Goal: Task Accomplishment & Management: Manage account settings

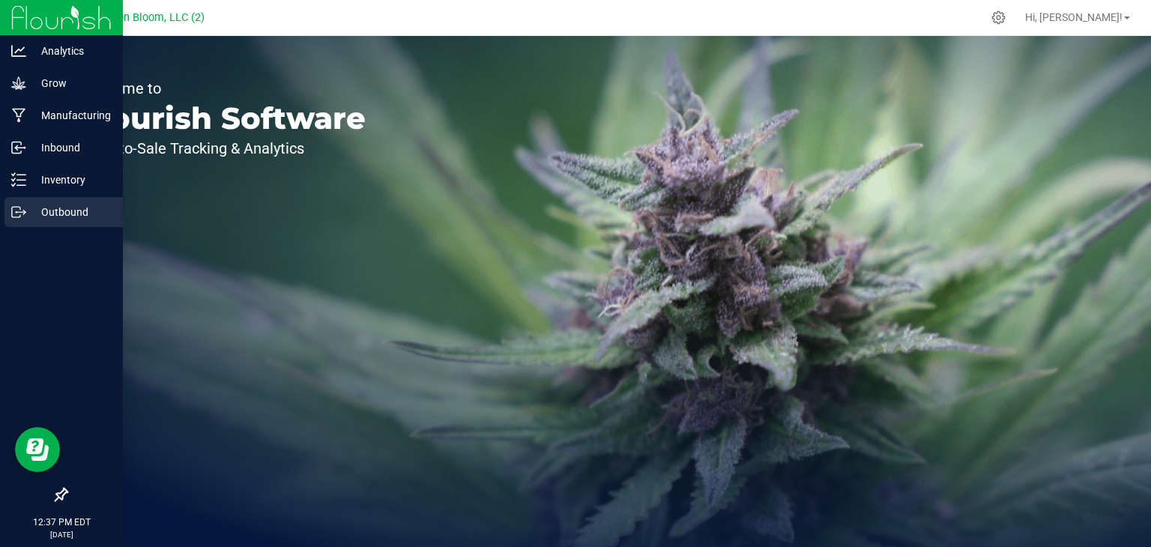
click at [20, 214] on icon at bounding box center [18, 212] width 15 height 15
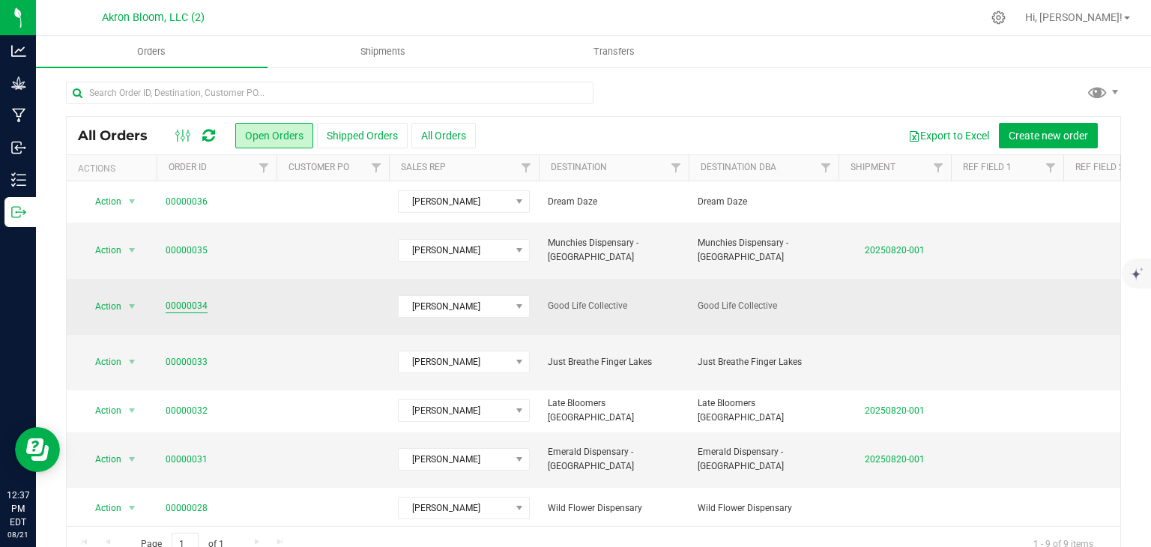
click at [179, 299] on link "00000034" at bounding box center [187, 306] width 42 height 14
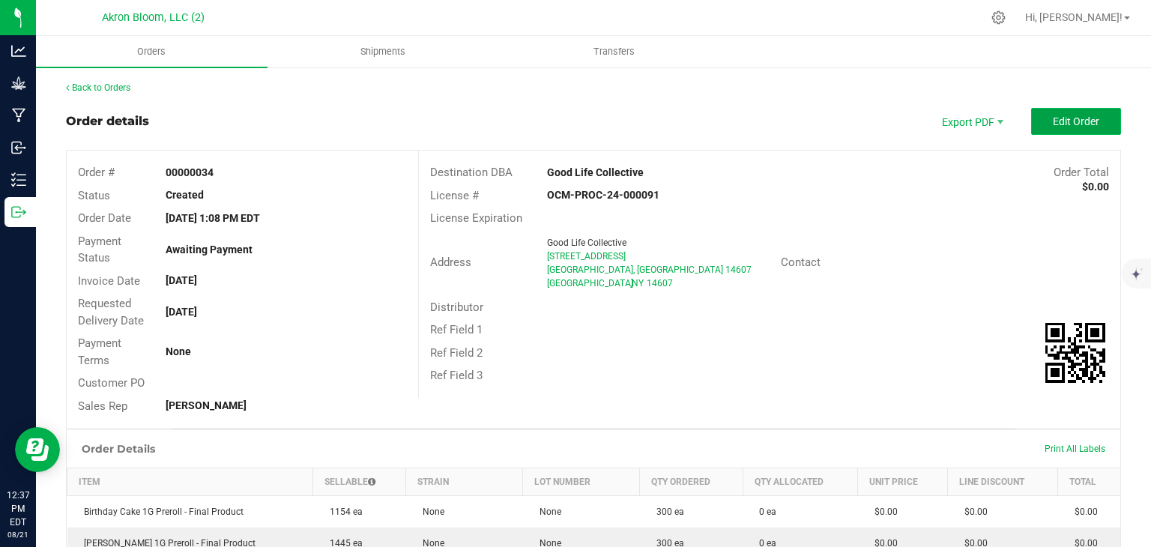
click at [1070, 116] on span "Edit Order" at bounding box center [1076, 121] width 46 height 12
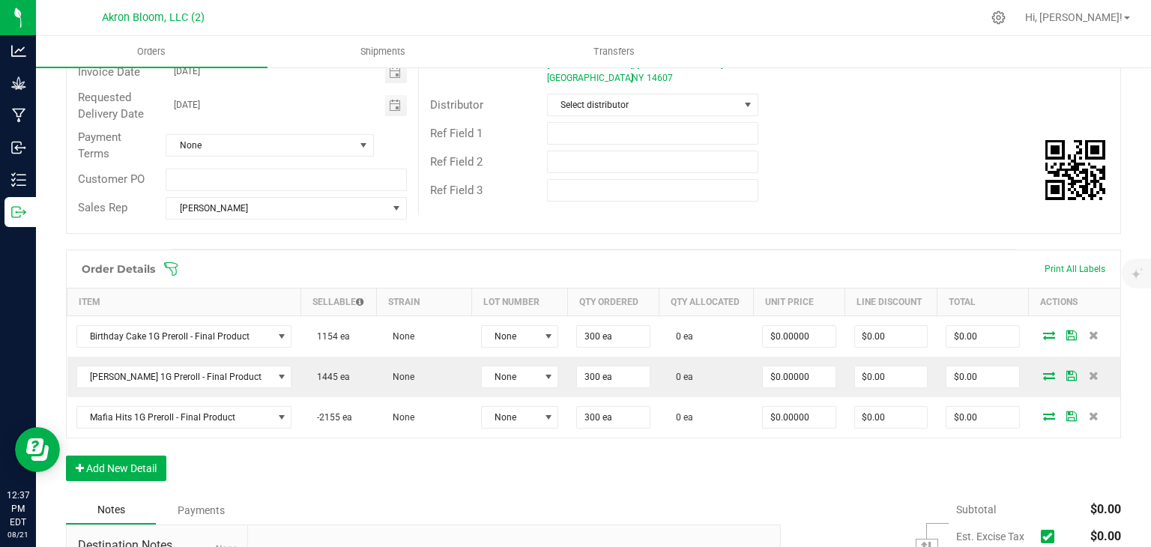
scroll to position [217, 0]
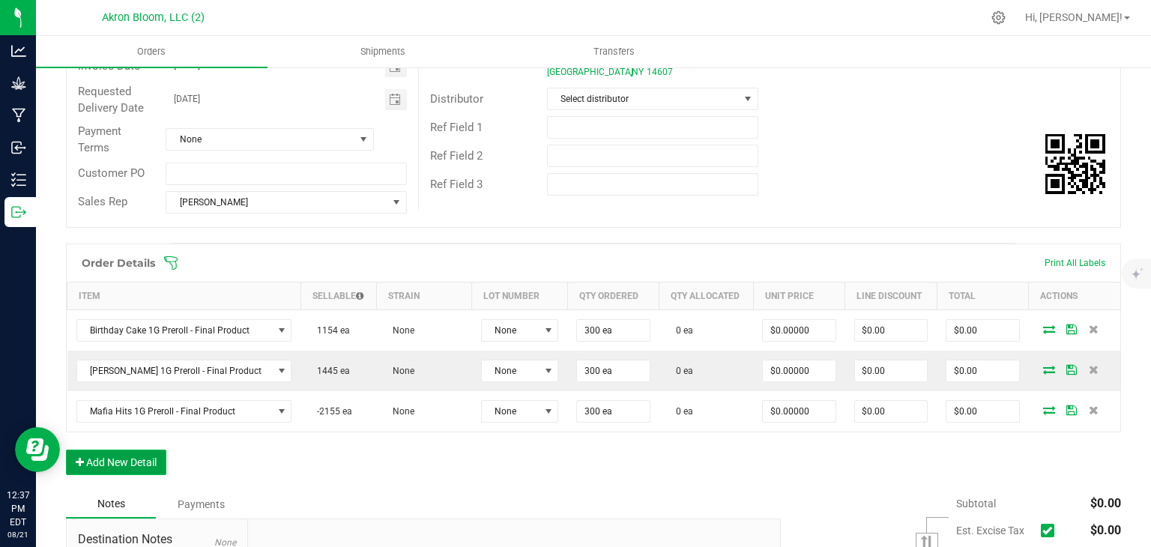
click at [102, 456] on button "Add New Detail" at bounding box center [116, 462] width 100 height 25
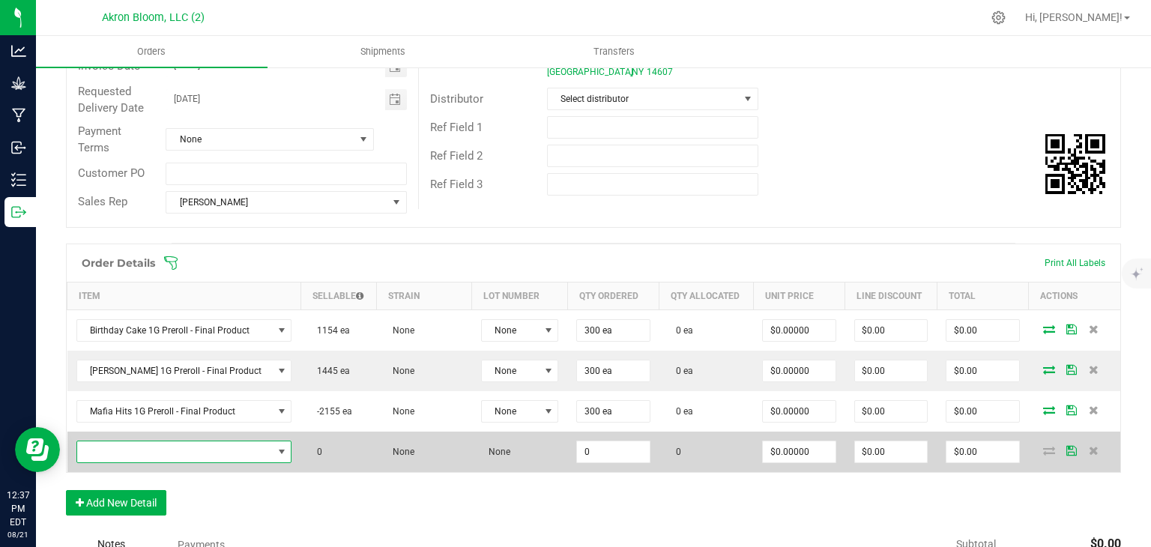
click at [276, 450] on span "NO DATA FOUND" at bounding box center [282, 452] width 12 height 12
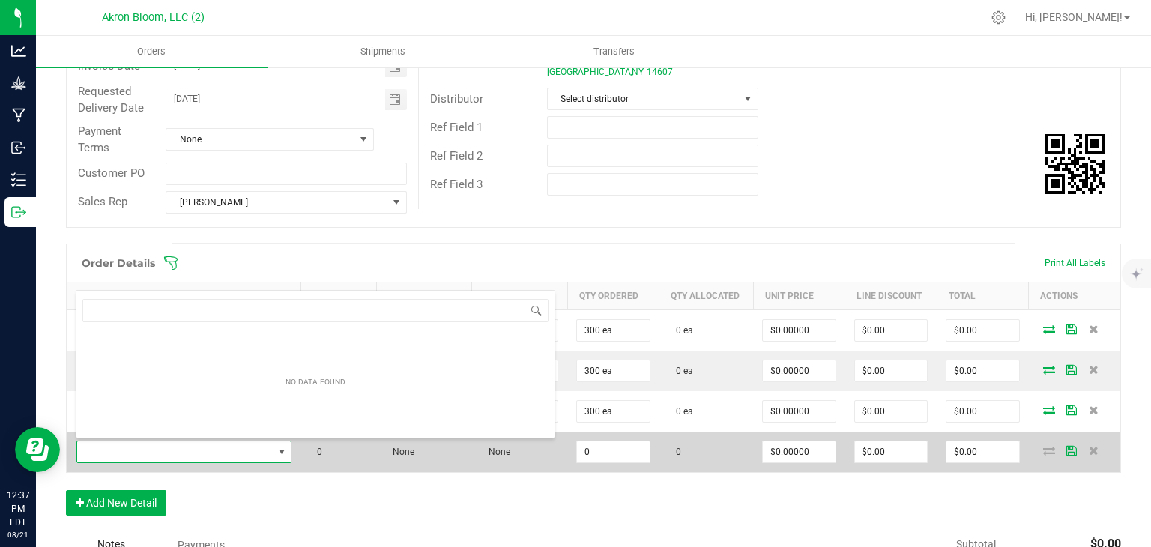
scroll to position [22, 203]
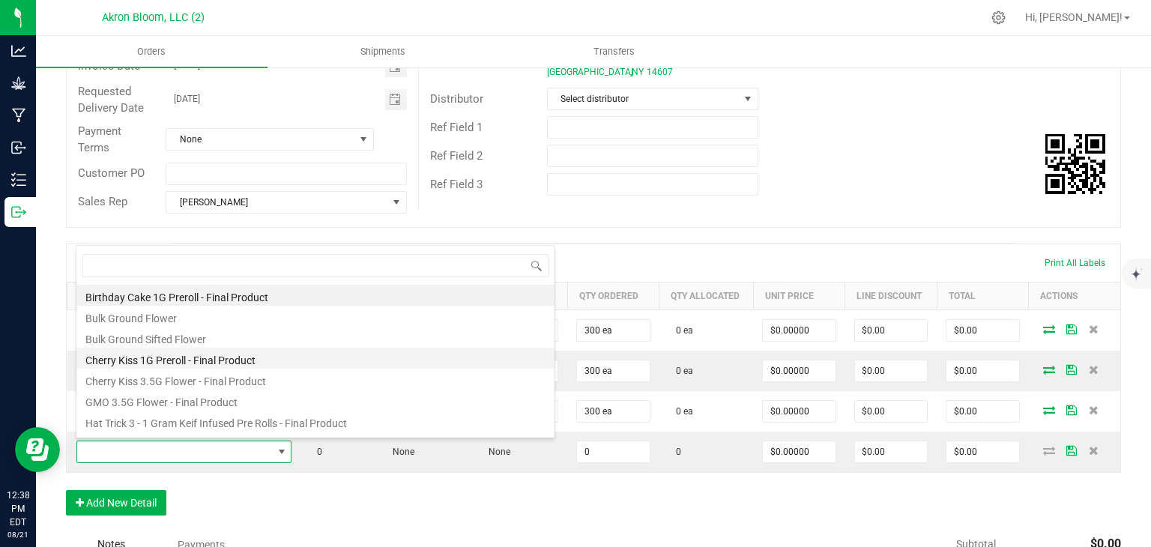
click at [207, 356] on li "Cherry Kiss 1G Preroll - Final Product" at bounding box center [315, 358] width 478 height 21
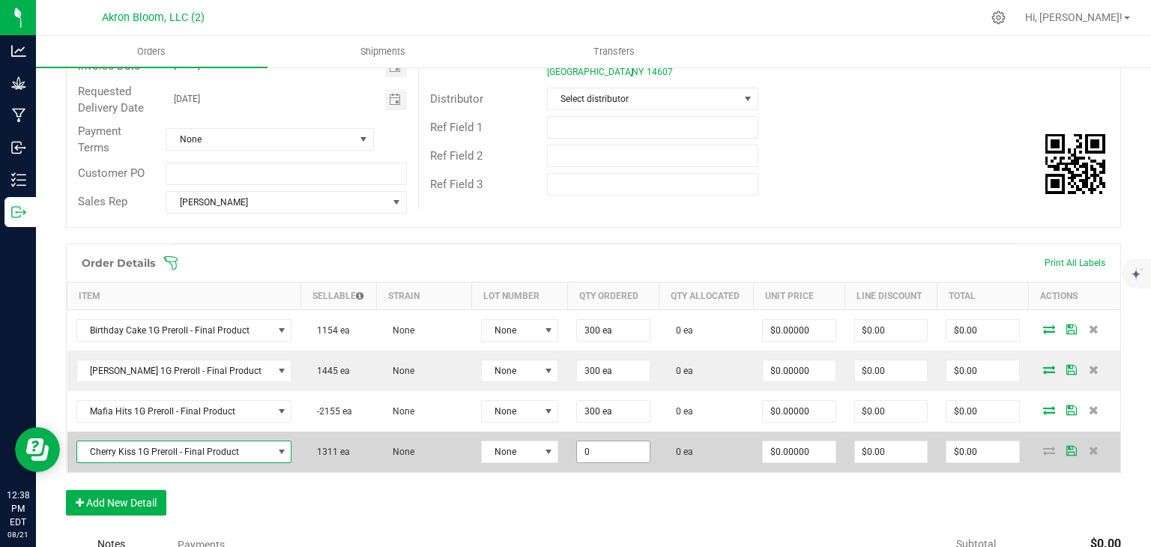
click at [601, 455] on input "0" at bounding box center [613, 451] width 72 height 21
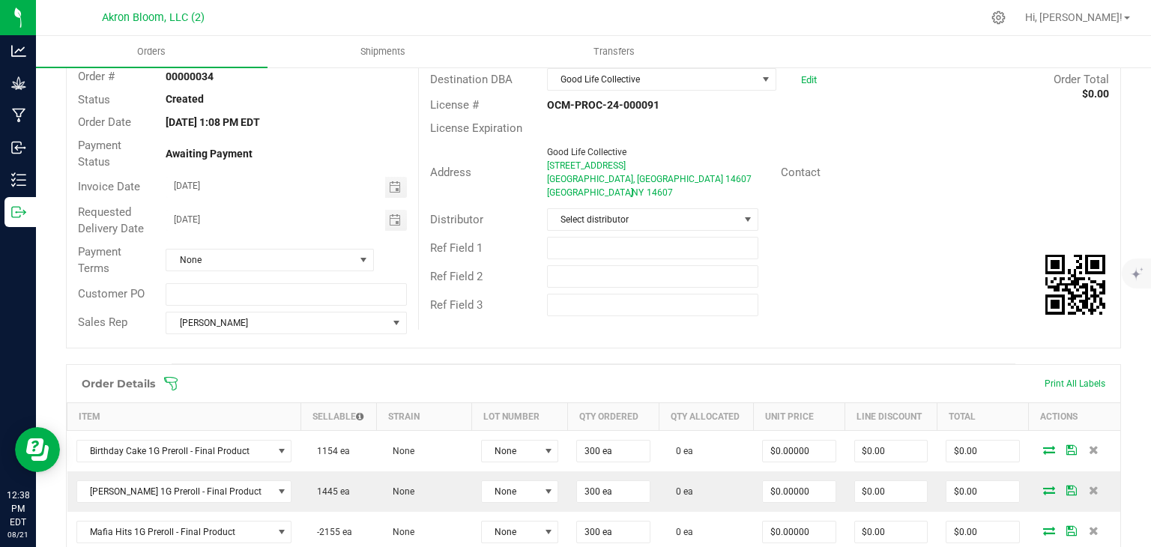
scroll to position [0, 0]
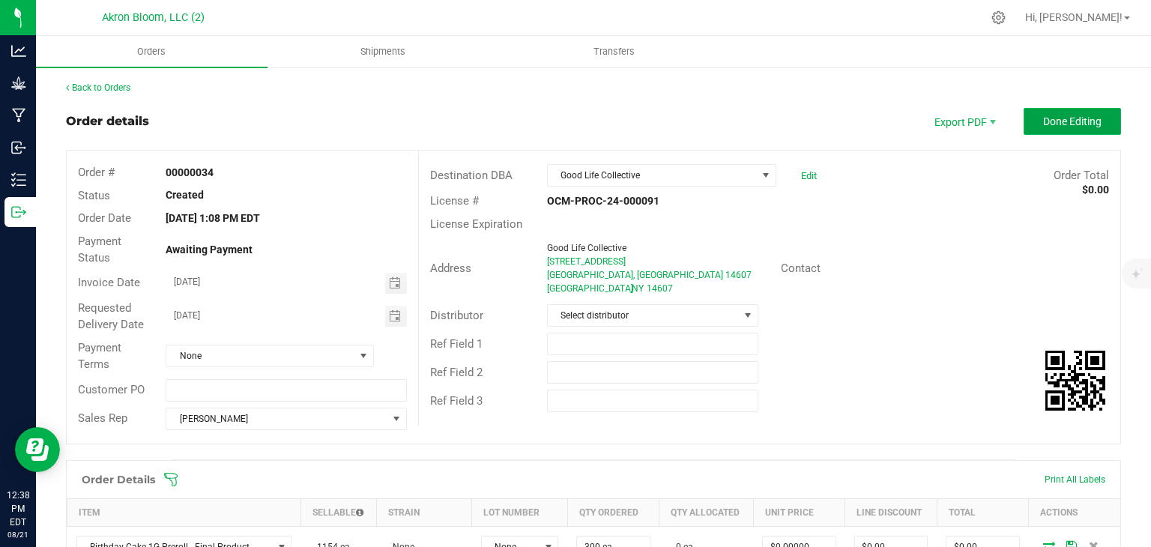
type input "300 ea"
click at [1088, 123] on span "Done Editing" at bounding box center [1072, 121] width 58 height 12
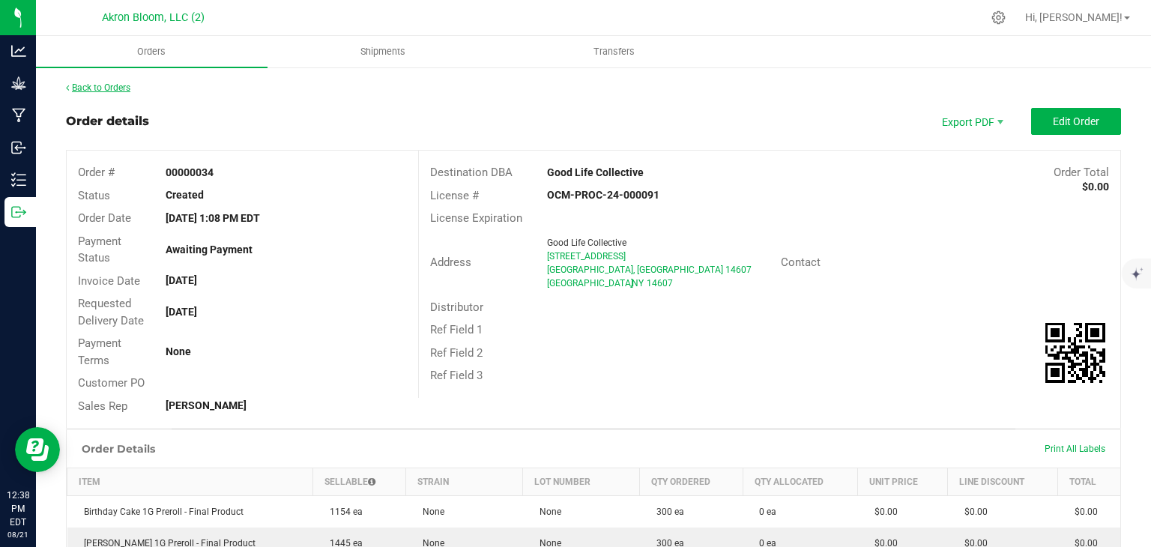
click at [109, 90] on link "Back to Orders" at bounding box center [98, 87] width 64 height 10
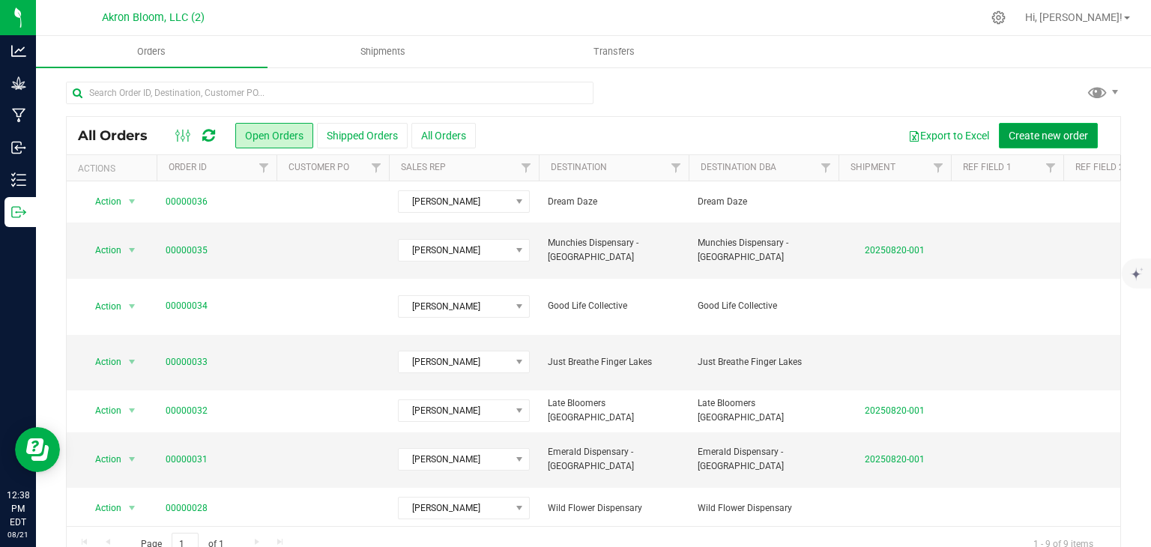
click at [1054, 133] on span "Create new order" at bounding box center [1048, 136] width 79 height 12
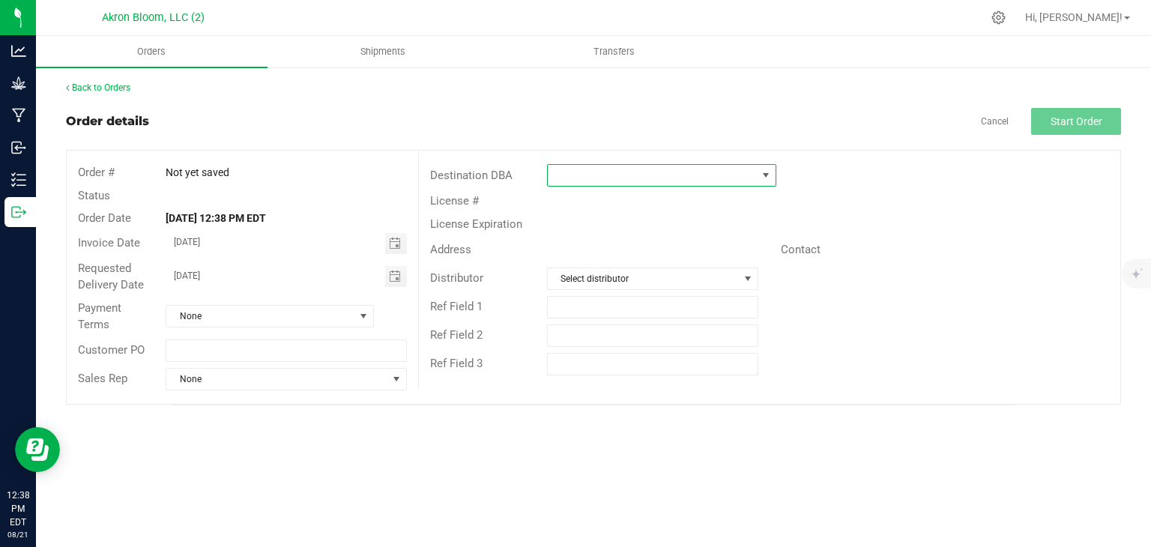
click at [770, 172] on span at bounding box center [766, 175] width 12 height 12
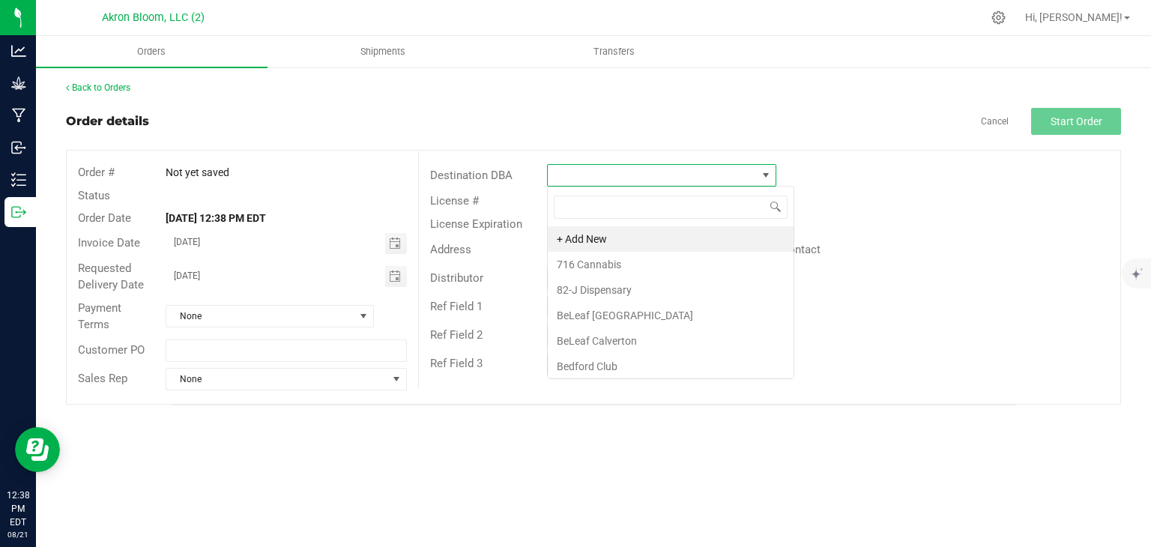
scroll to position [22, 229]
type input "vi"
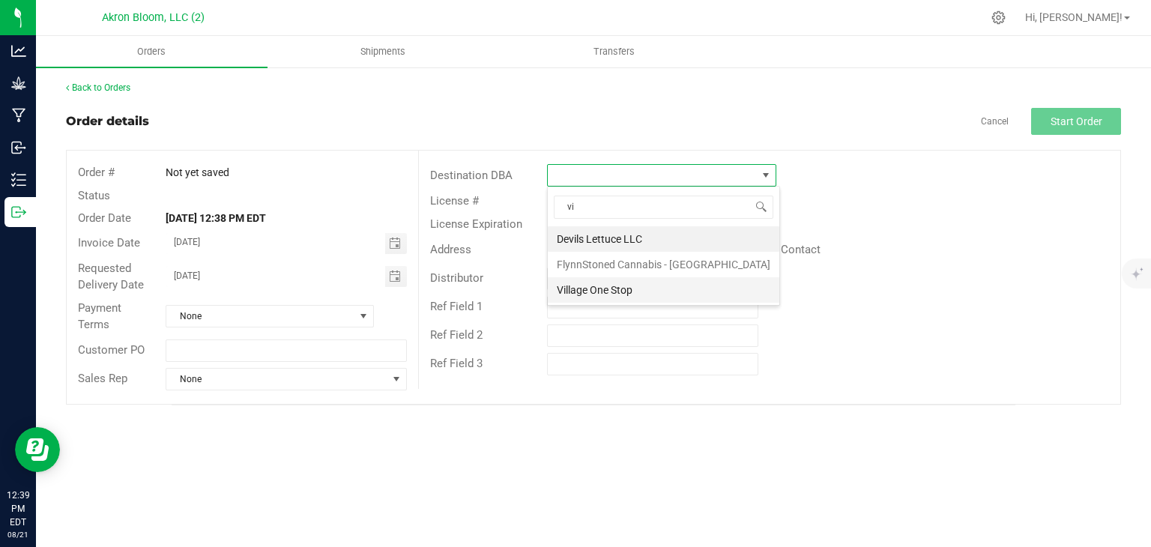
click at [602, 290] on li "Village One Stop" at bounding box center [664, 289] width 232 height 25
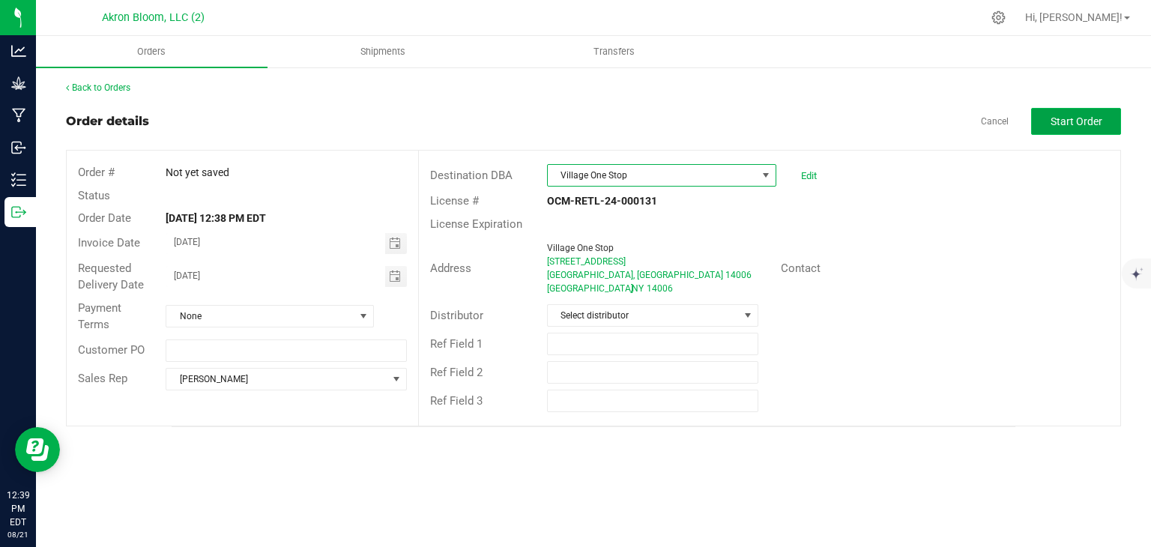
click at [1060, 117] on span "Start Order" at bounding box center [1077, 121] width 52 height 12
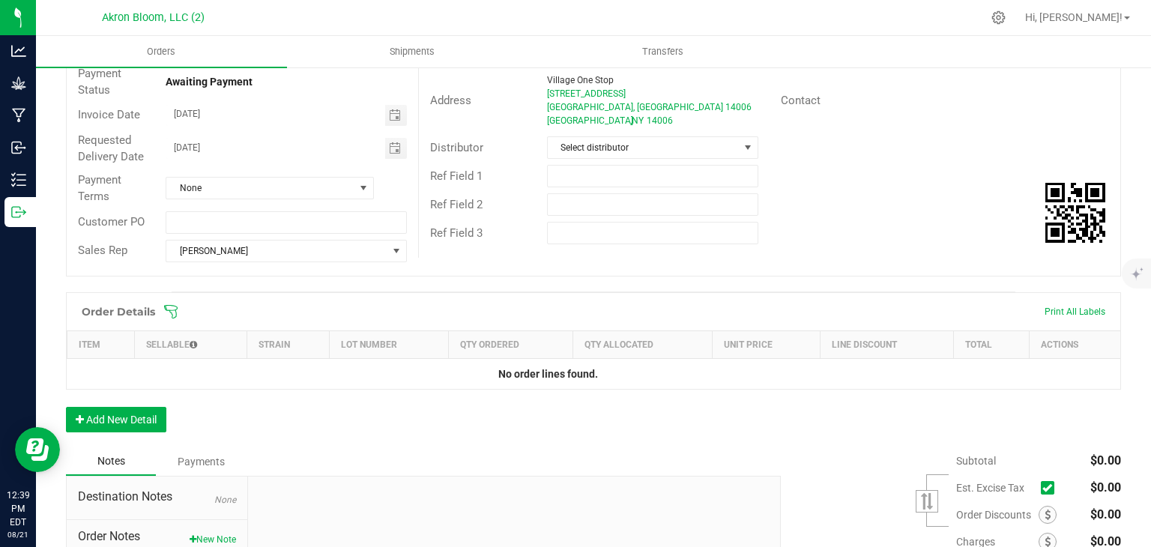
scroll to position [170, 0]
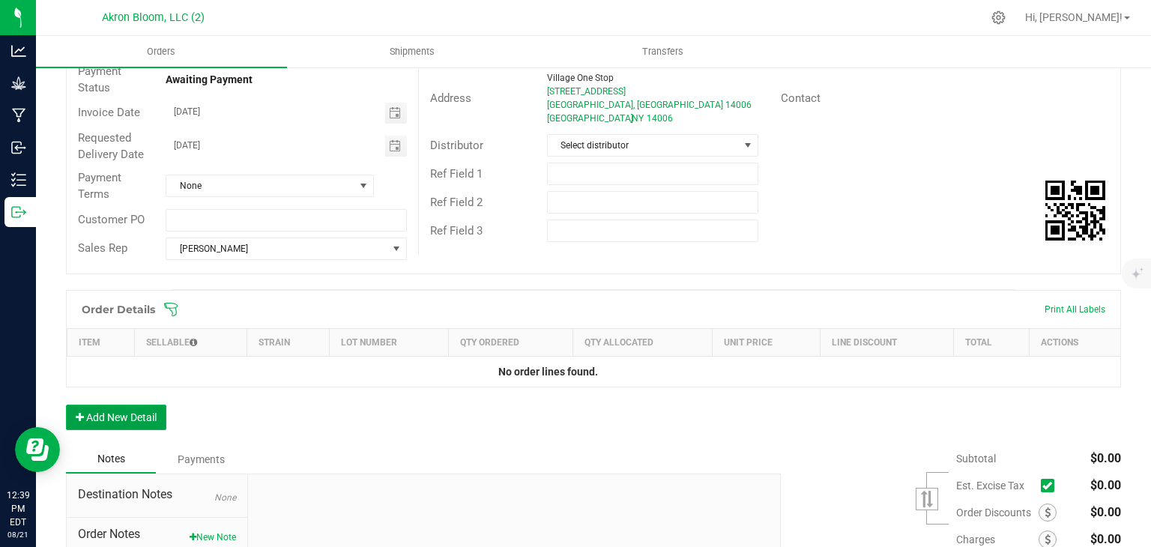
click at [148, 418] on button "Add New Detail" at bounding box center [116, 417] width 100 height 25
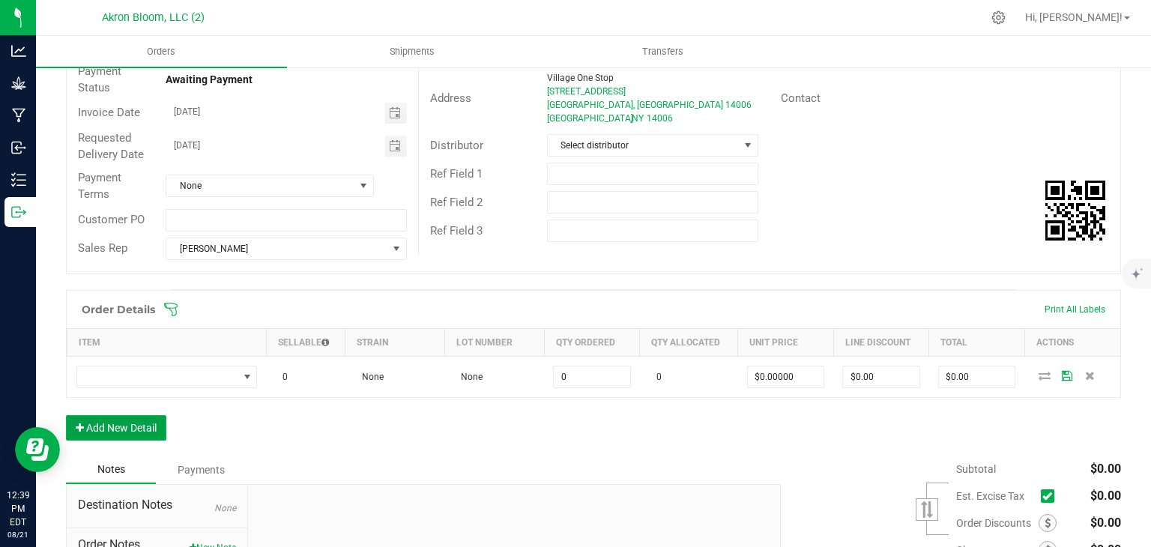
click at [148, 417] on button "Add New Detail" at bounding box center [116, 427] width 100 height 25
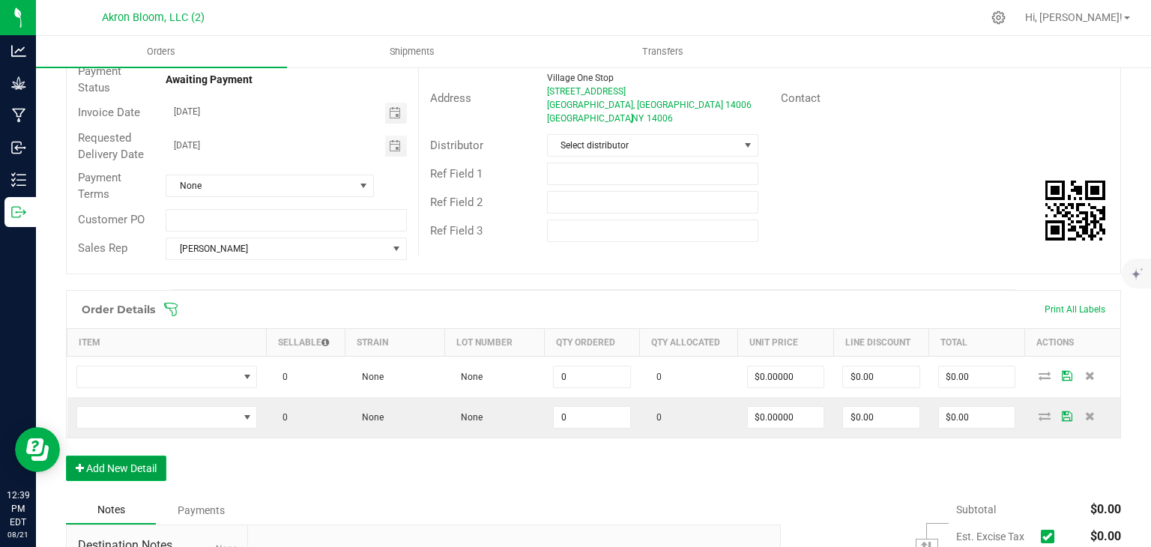
click at [137, 463] on button "Add New Detail" at bounding box center [116, 468] width 100 height 25
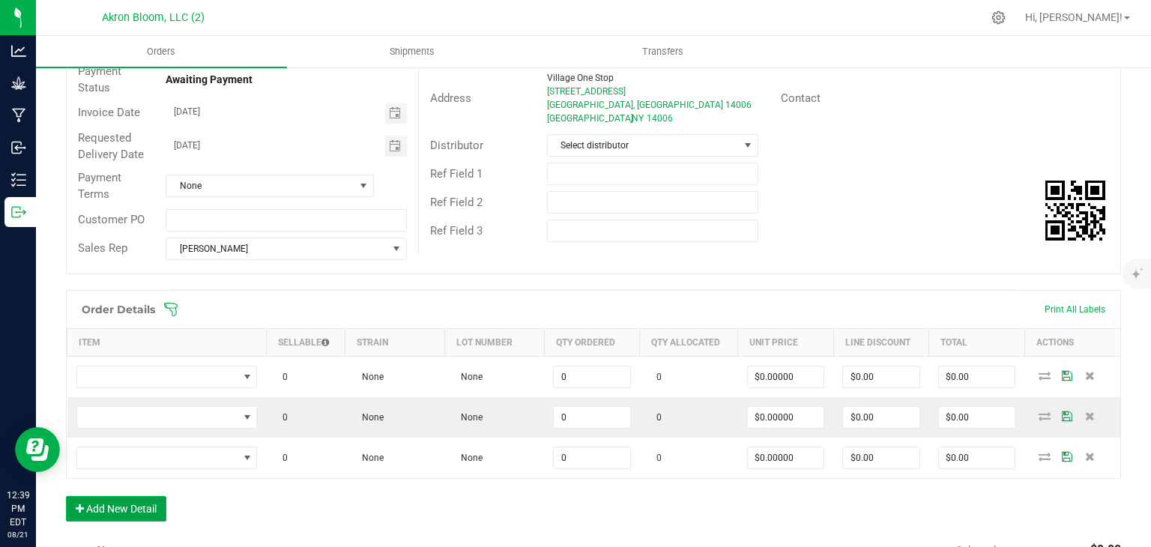
click at [127, 505] on button "Add New Detail" at bounding box center [116, 508] width 100 height 25
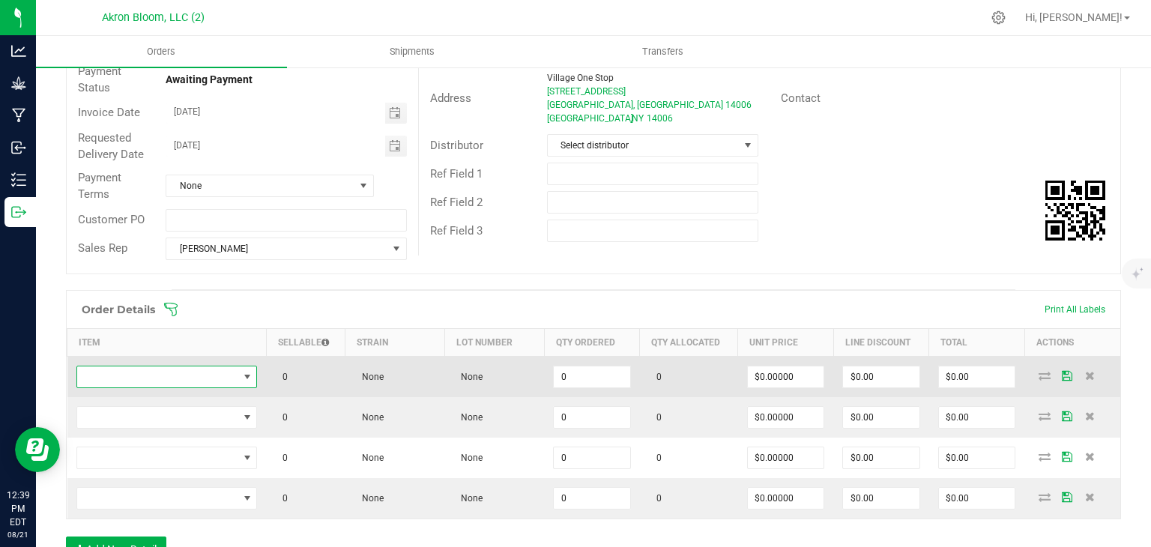
click at [249, 373] on span "NO DATA FOUND" at bounding box center [247, 377] width 12 height 12
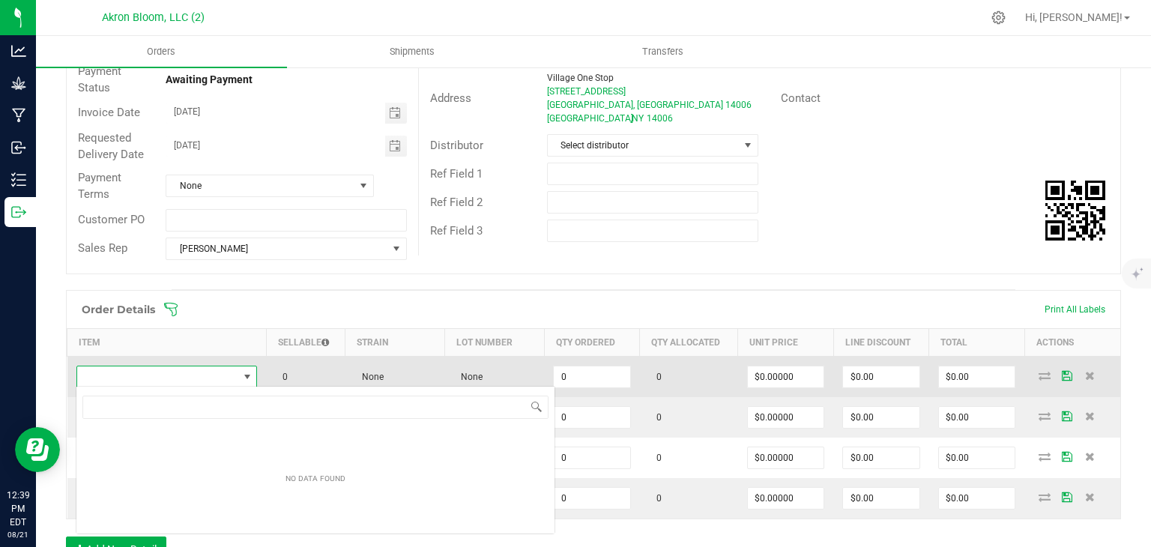
scroll to position [22, 181]
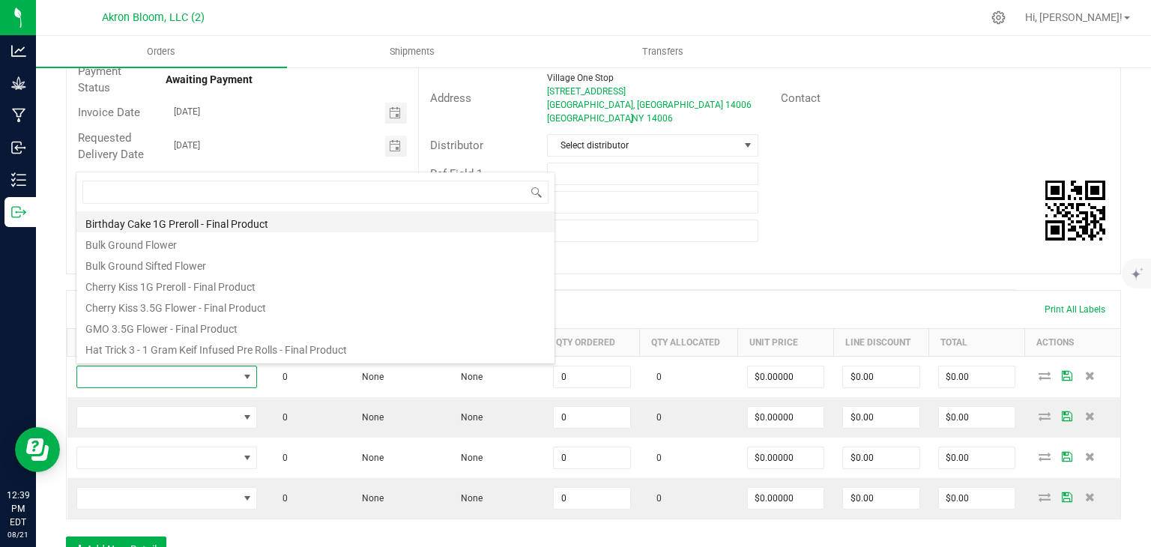
click at [211, 217] on li "Birthday Cake 1G Preroll - Final Product" at bounding box center [315, 221] width 478 height 21
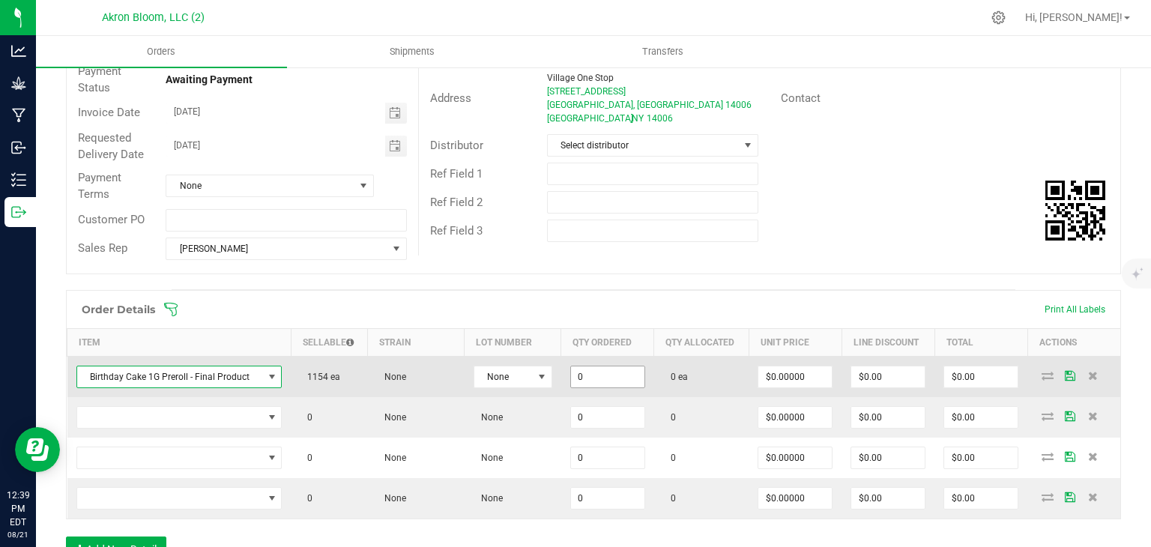
click at [596, 372] on input "0" at bounding box center [607, 376] width 73 height 21
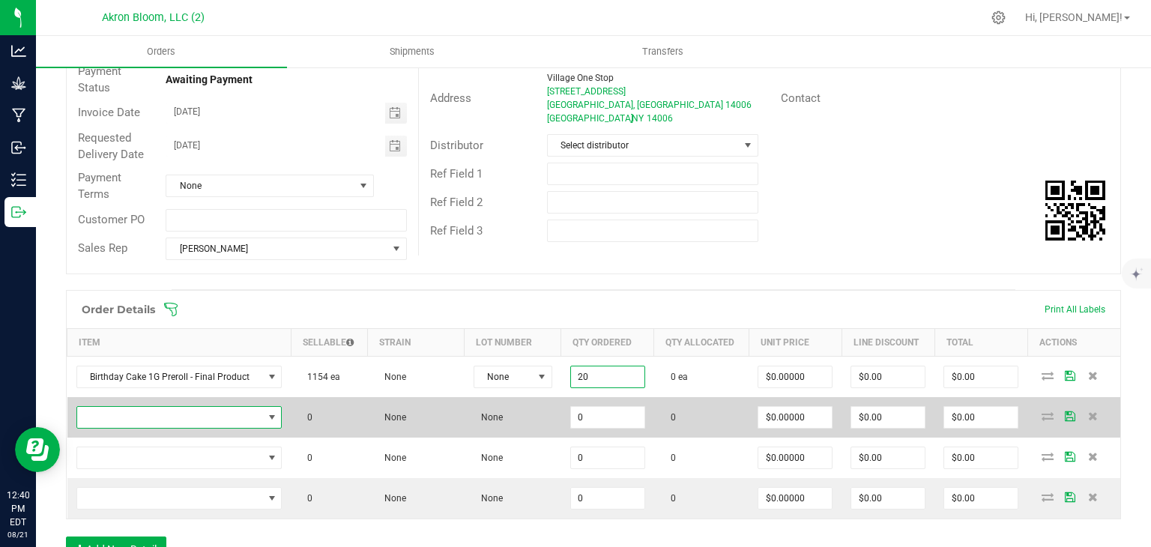
type input "20 ea"
click at [272, 412] on span "NO DATA FOUND" at bounding box center [272, 417] width 12 height 12
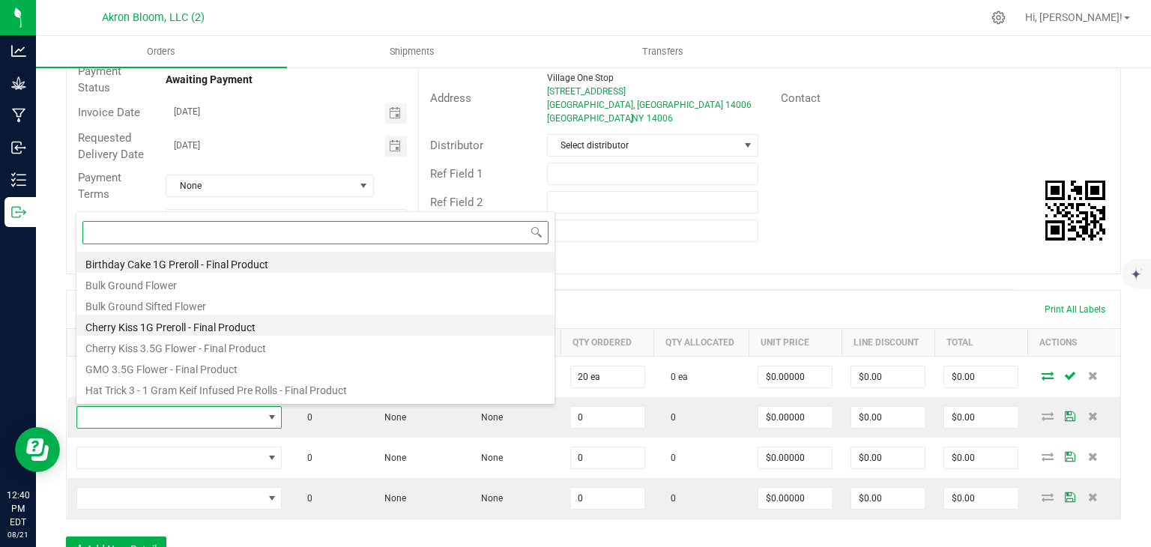
click at [219, 324] on li "Cherry Kiss 1G Preroll - Final Product" at bounding box center [315, 325] width 478 height 21
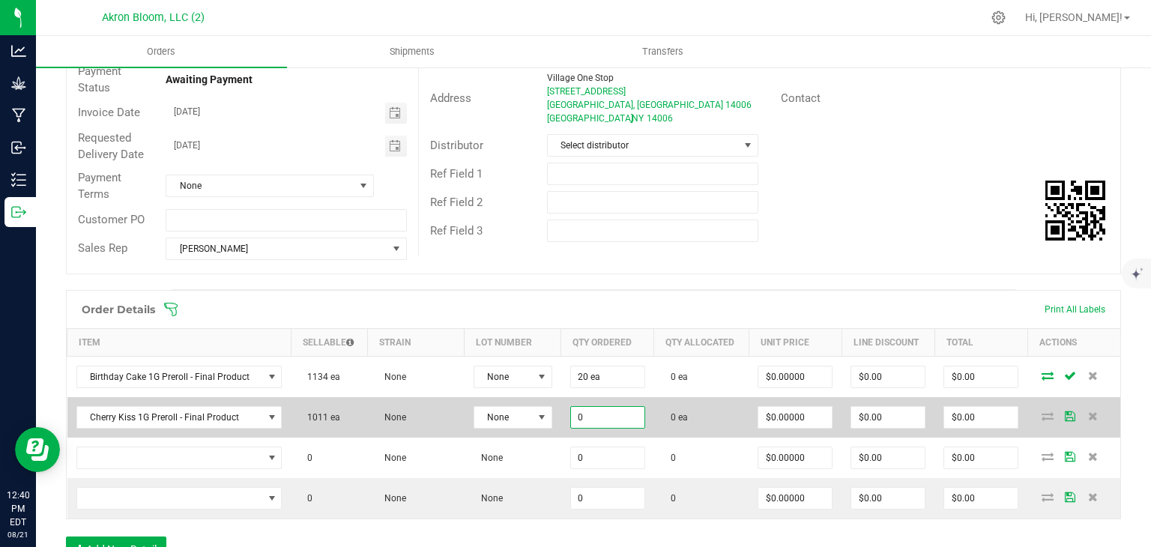
click at [589, 413] on input "0" at bounding box center [607, 417] width 73 height 21
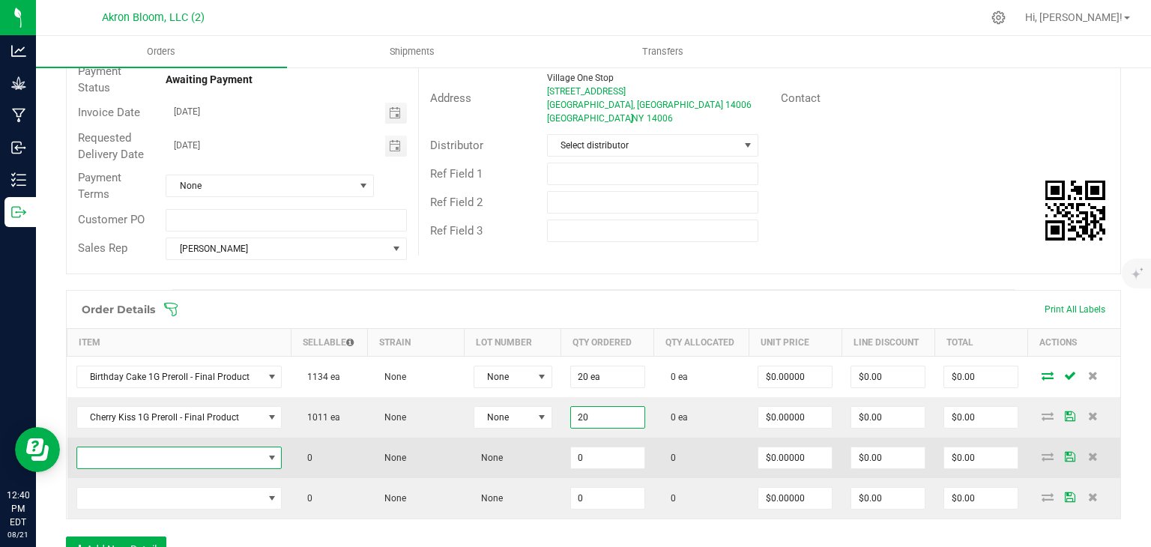
type input "20 ea"
click at [274, 455] on span "NO DATA FOUND" at bounding box center [272, 458] width 12 height 12
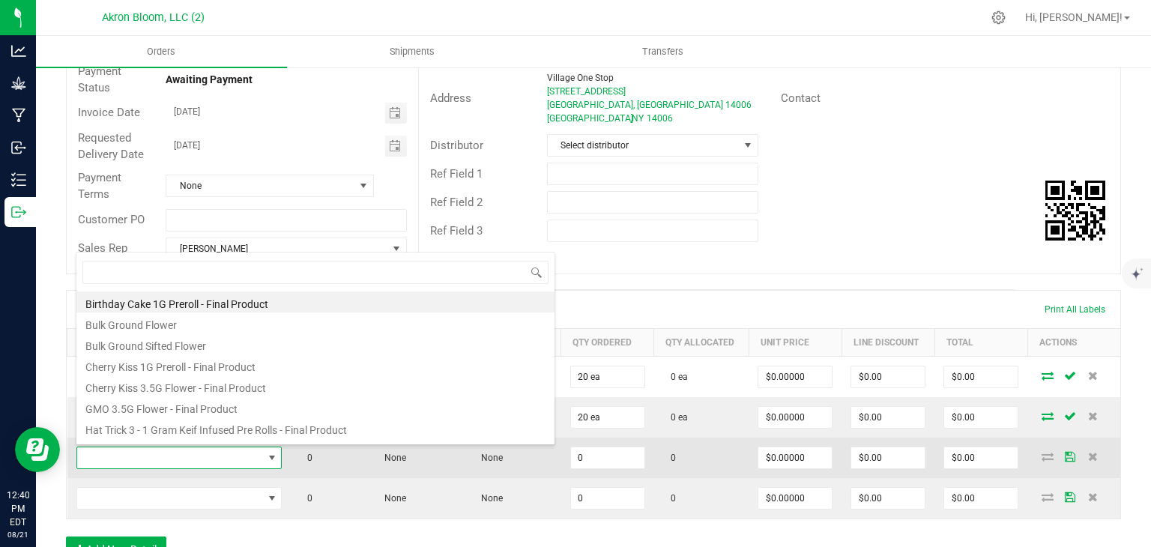
scroll to position [39, 0]
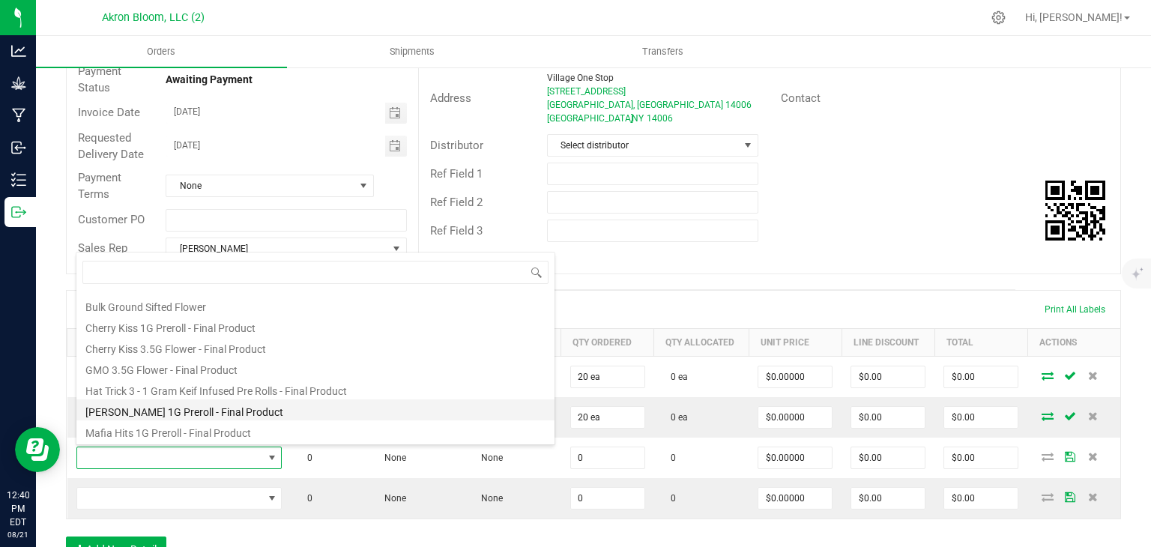
click at [215, 408] on li "[PERSON_NAME] 1G Preroll - Final Product" at bounding box center [315, 409] width 478 height 21
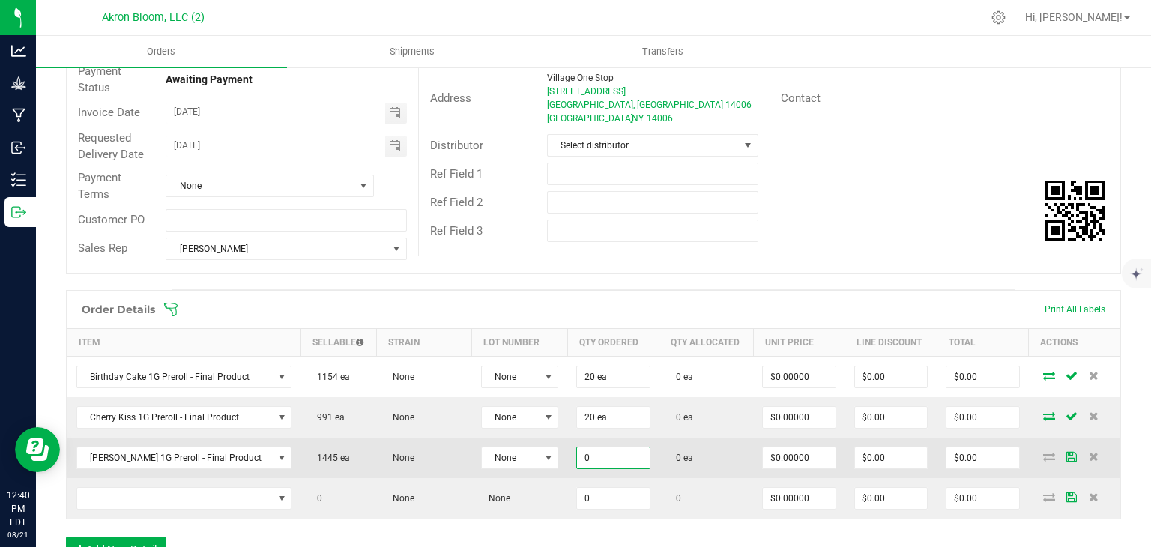
click at [607, 461] on input "0" at bounding box center [613, 457] width 72 height 21
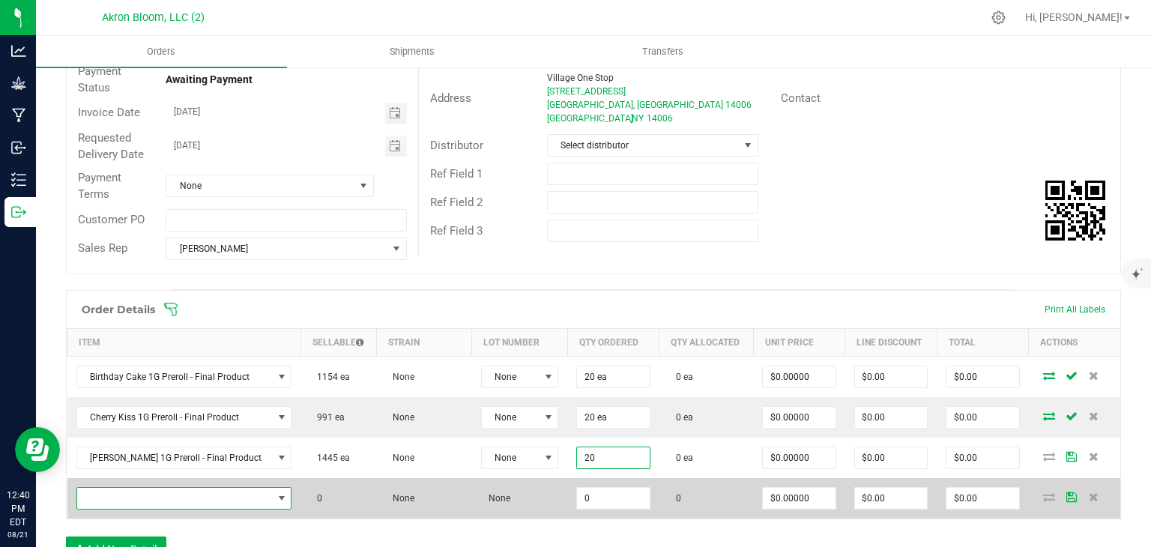
click at [276, 493] on span "NO DATA FOUND" at bounding box center [282, 498] width 12 height 12
type input "20 ea"
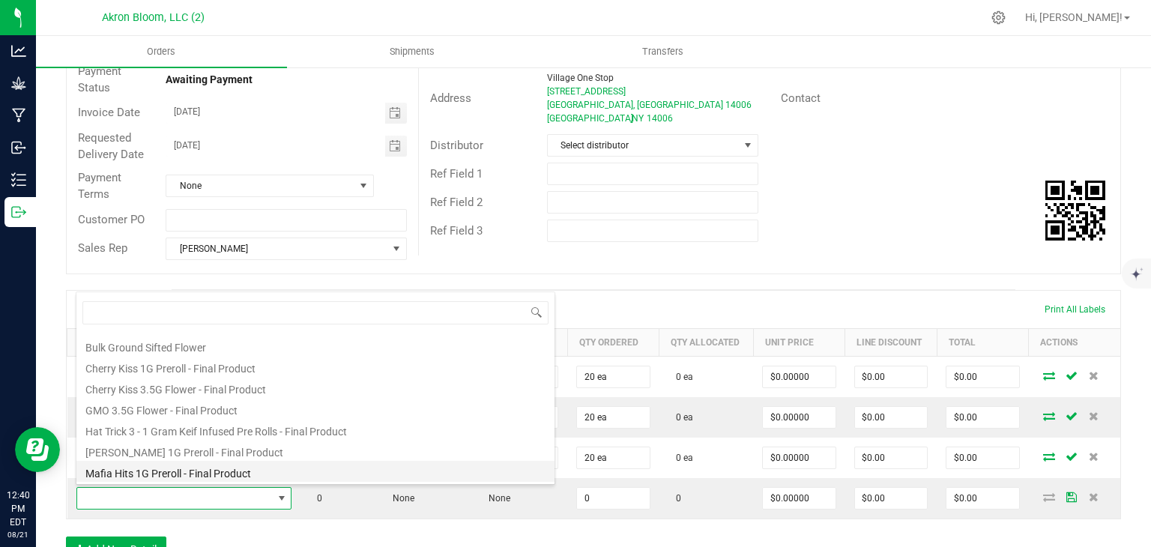
click at [244, 473] on li "Mafia Hits 1G Preroll - Final Product" at bounding box center [315, 471] width 478 height 21
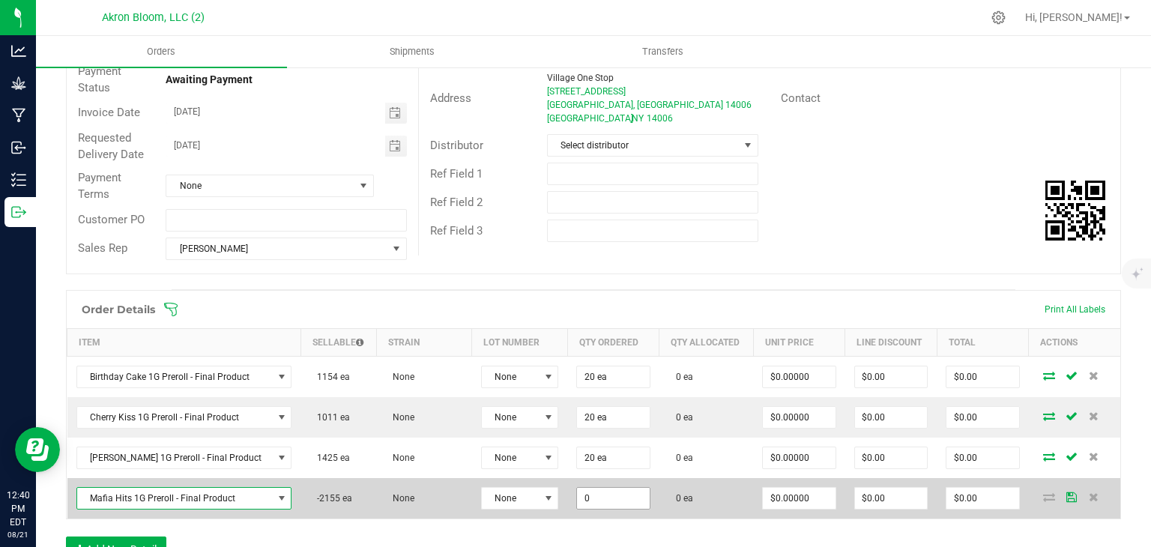
click at [599, 499] on input "0" at bounding box center [613, 498] width 72 height 21
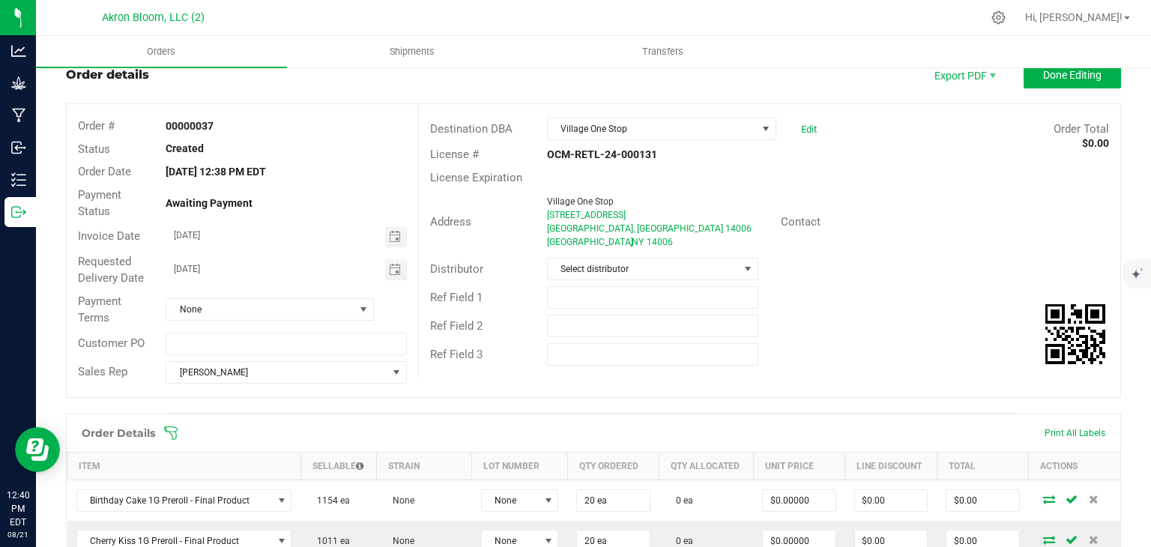
scroll to position [0, 0]
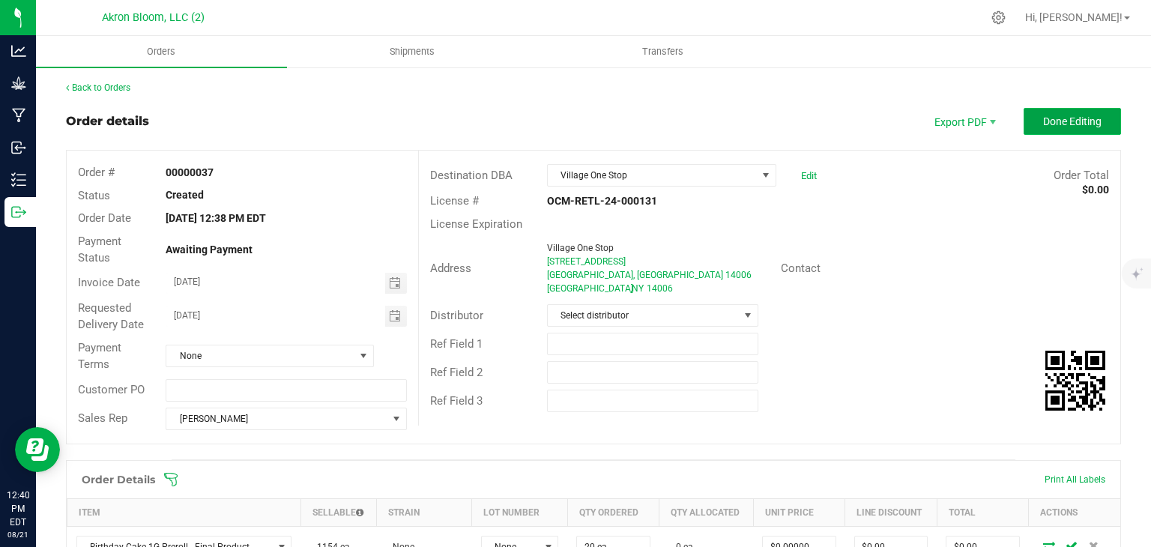
type input "30 ea"
click at [1081, 122] on span "Done Editing" at bounding box center [1072, 121] width 58 height 12
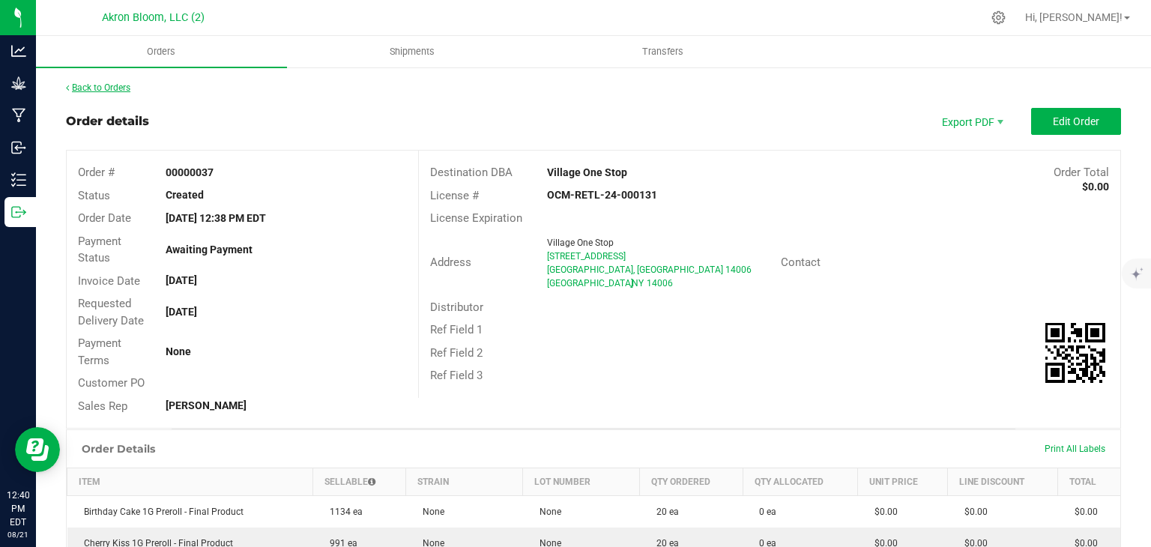
click at [115, 87] on link "Back to Orders" at bounding box center [98, 87] width 64 height 10
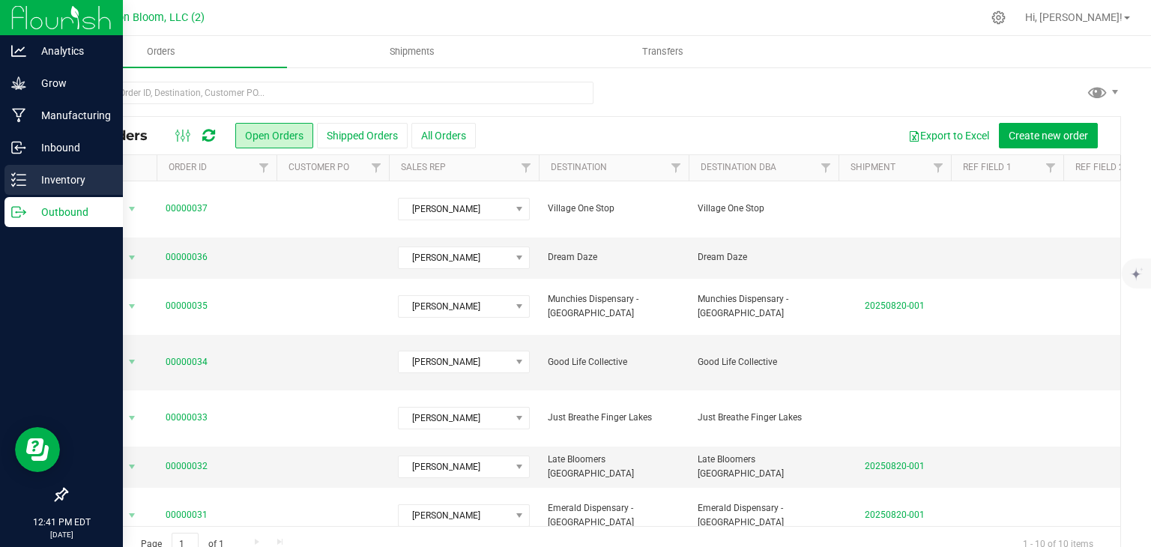
click at [18, 174] on icon at bounding box center [18, 179] width 15 height 15
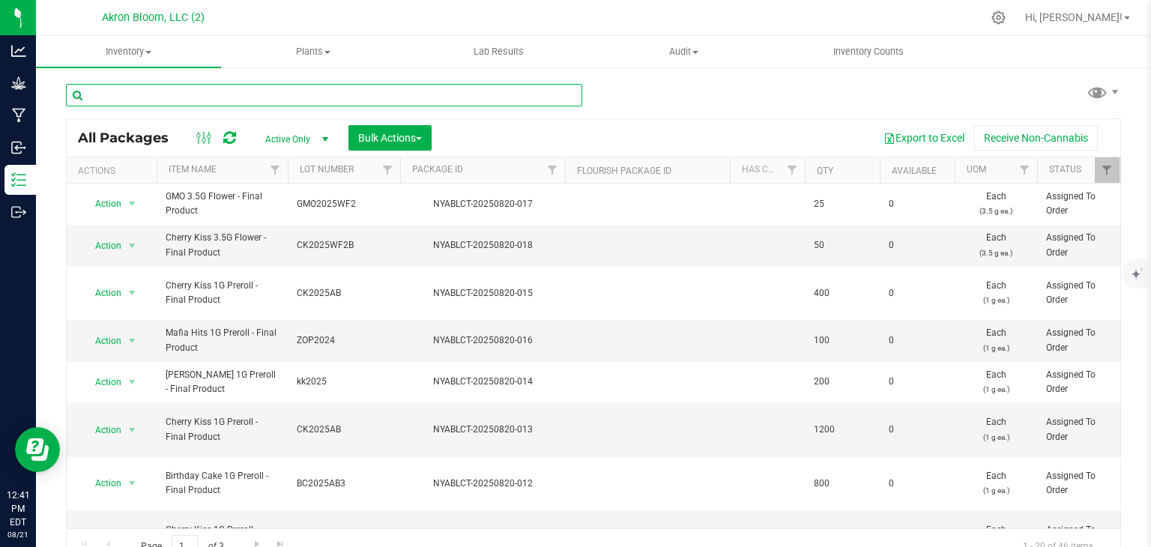
click at [131, 103] on input "text" at bounding box center [324, 95] width 516 height 22
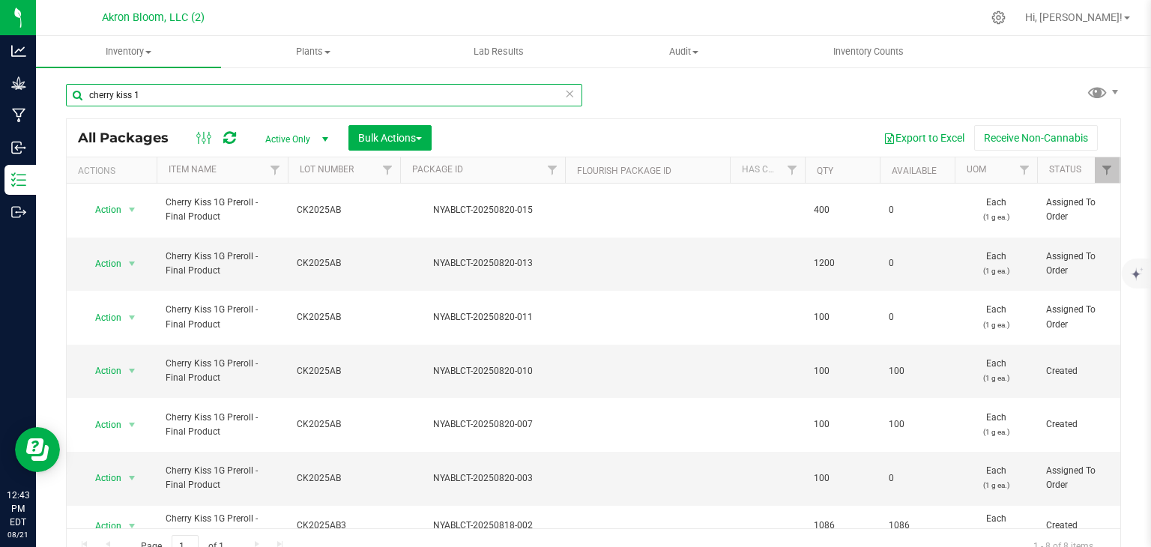
scroll to position [70, 0]
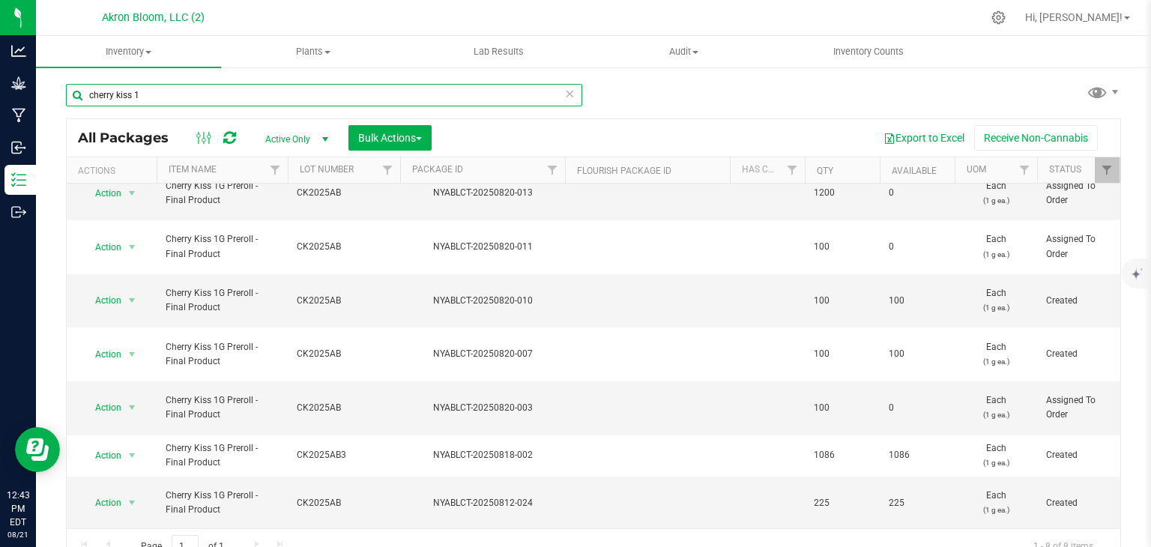
click at [165, 100] on input "cherry kiss 1" at bounding box center [324, 95] width 516 height 22
type input "c"
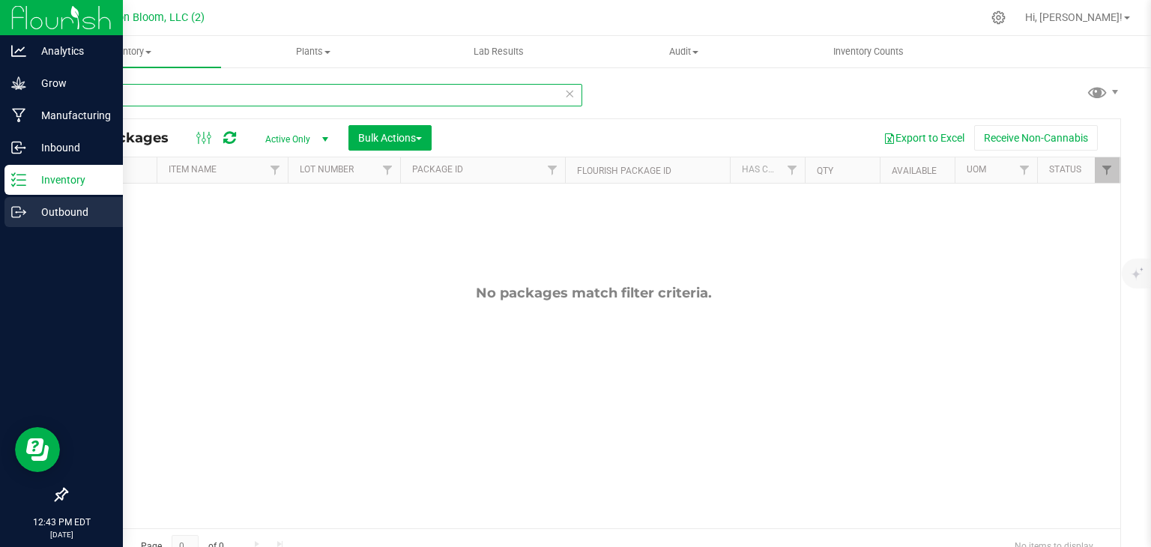
type input "leso"
click at [46, 211] on p "Outbound" at bounding box center [71, 212] width 90 height 18
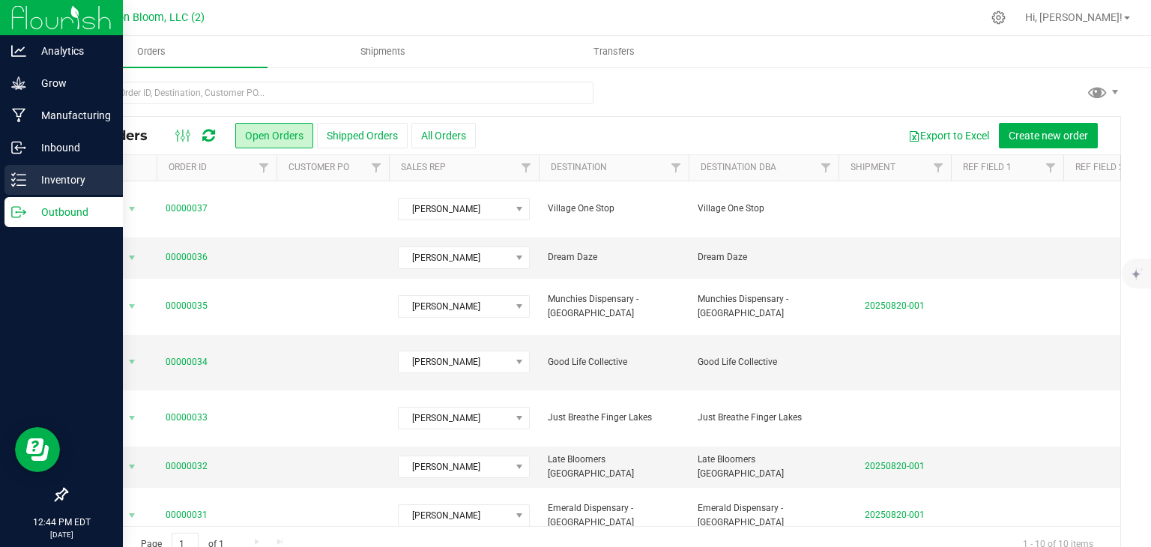
click at [46, 179] on p "Inventory" at bounding box center [71, 180] width 90 height 18
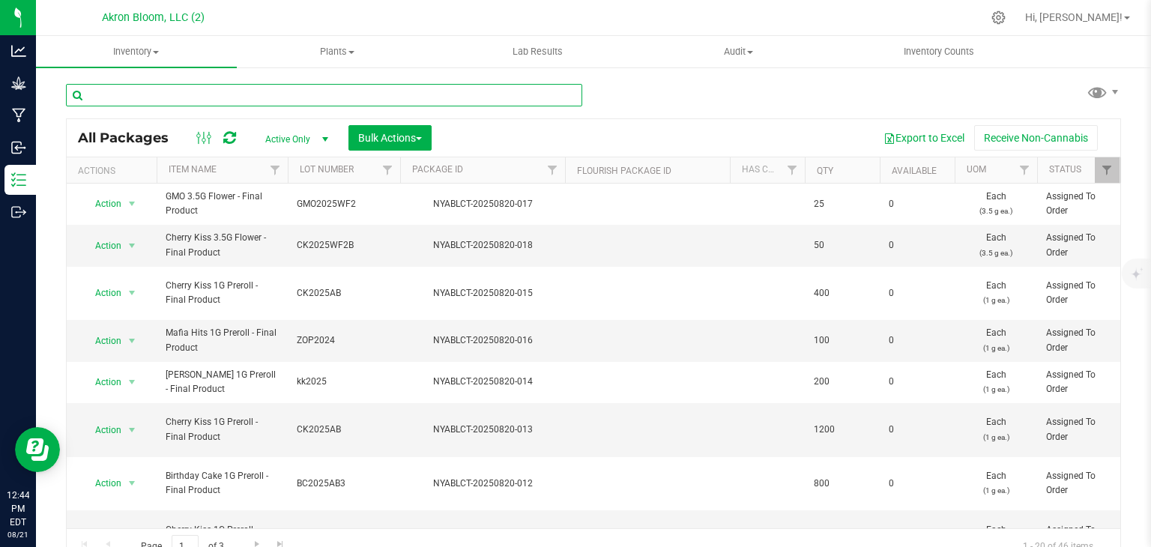
click at [104, 93] on input "text" at bounding box center [324, 95] width 516 height 22
type input "cherry kiss 1"
